Goal: Information Seeking & Learning: Learn about a topic

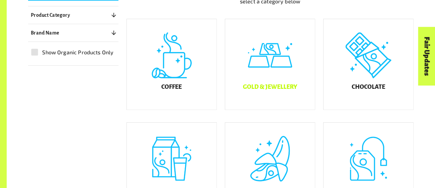
scroll to position [185, 0]
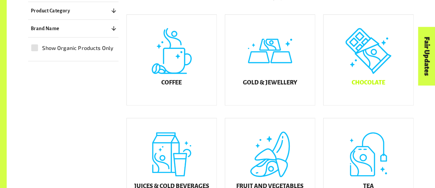
click at [336, 92] on div "Chocolate" at bounding box center [369, 60] width 90 height 90
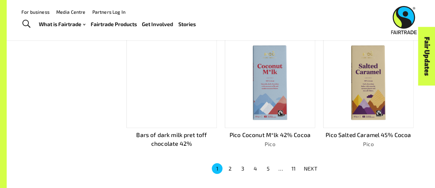
scroll to position [425, 0]
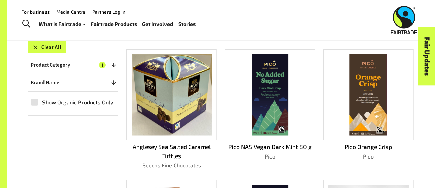
scroll to position [138, 0]
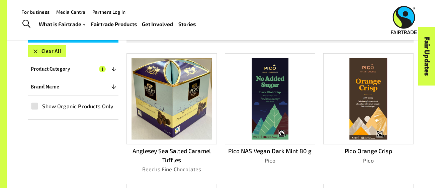
click at [104, 76] on div "Filters Clear All Product Category 1 ​ Coffee Gold & Jewellery Chocolate Neapol…" at bounding box center [73, 73] width 90 height 91
click at [188, 148] on p "Anglesey Sea Salted Caramel Tuffles" at bounding box center [172, 156] width 90 height 18
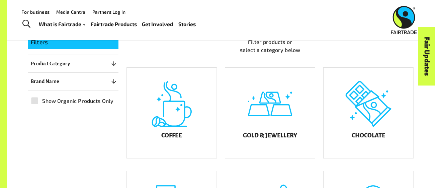
scroll to position [115, 0]
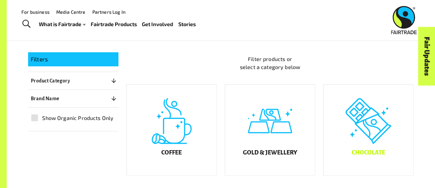
click at [392, 125] on div "Chocolate" at bounding box center [369, 130] width 90 height 90
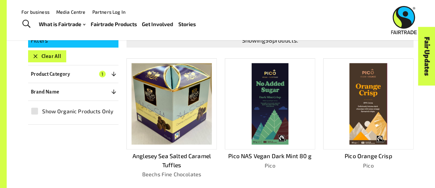
scroll to position [134, 0]
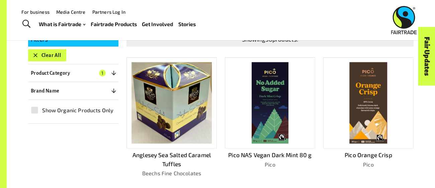
click at [60, 67] on button "Product Category 1" at bounding box center [73, 73] width 90 height 12
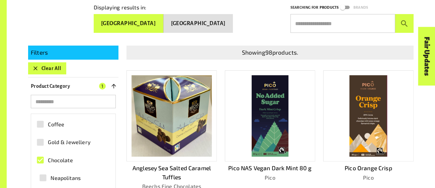
scroll to position [129, 0]
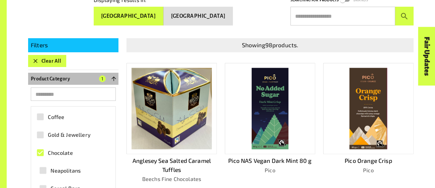
click at [114, 76] on icon "button" at bounding box center [114, 78] width 4 height 4
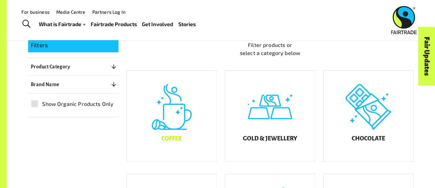
scroll to position [115, 0]
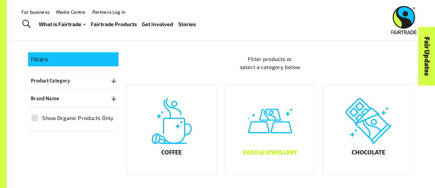
click at [277, 138] on div "Gold & Jewellery" at bounding box center [270, 130] width 90 height 90
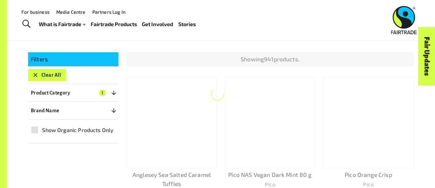
scroll to position [103, 0]
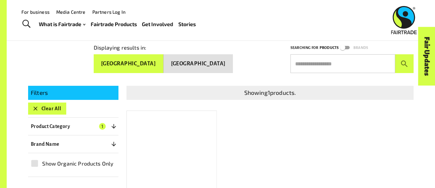
click at [160, 150] on div at bounding box center [172, 156] width 90 height 91
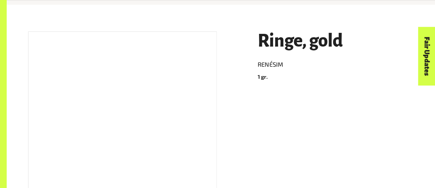
scroll to position [98, 0]
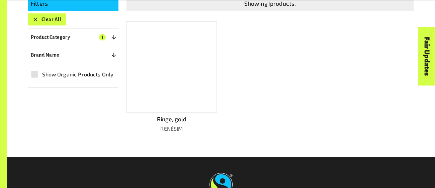
scroll to position [213, 0]
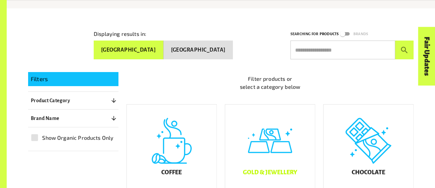
scroll to position [114, 0]
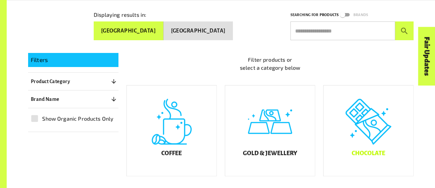
click at [337, 152] on div "Chocolate" at bounding box center [369, 130] width 90 height 90
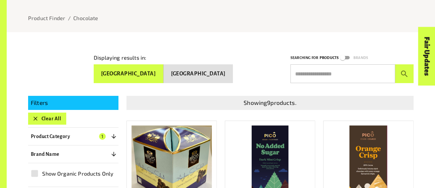
scroll to position [76, 0]
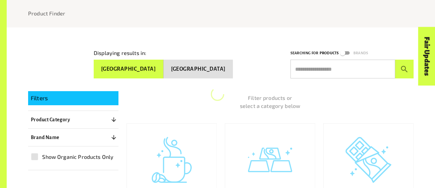
scroll to position [114, 0]
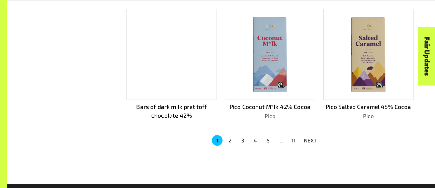
click at [227, 138] on button "2" at bounding box center [230, 140] width 11 height 11
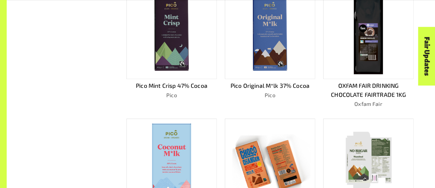
scroll to position [336, 0]
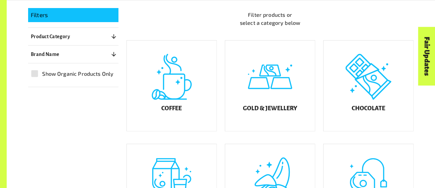
scroll to position [163, 0]
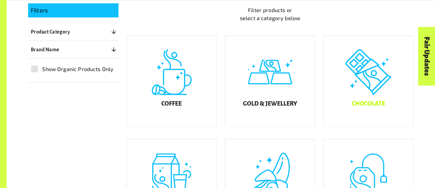
click at [348, 114] on div "Chocolate" at bounding box center [369, 81] width 90 height 90
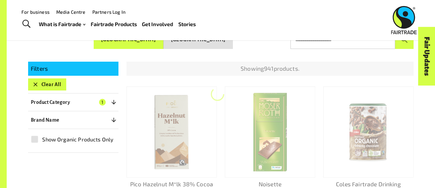
scroll to position [103, 0]
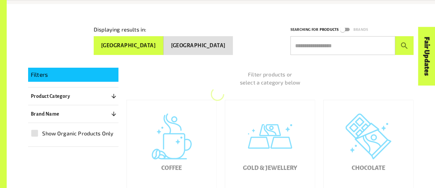
scroll to position [163, 0]
